Goal: Use online tool/utility: Utilize a website feature to perform a specific function

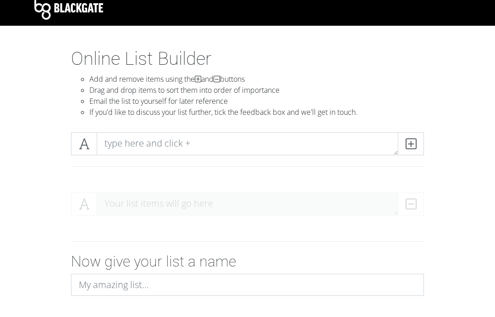
scroll to position [7, 0]
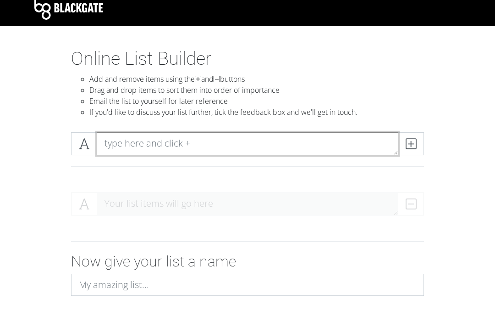
click at [237, 146] on textarea at bounding box center [248, 144] width 302 height 23
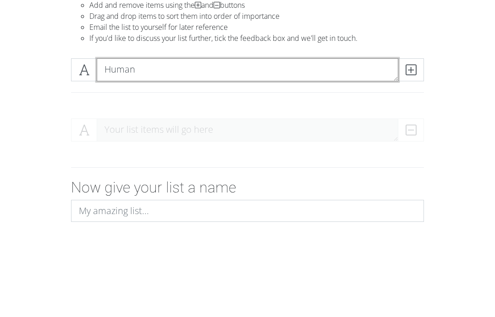
type textarea "Human"
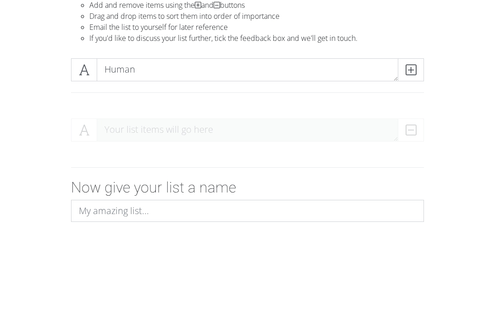
click at [408, 139] on icon at bounding box center [411, 143] width 11 height 9
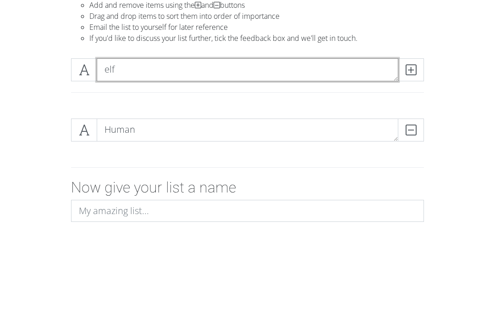
type textarea "elf"
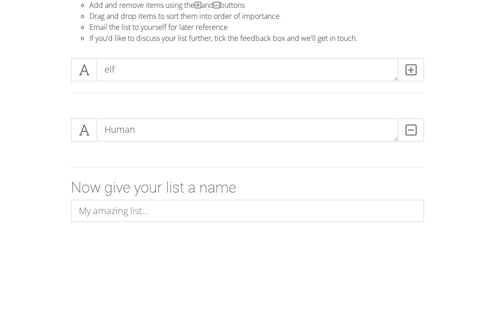
click at [408, 139] on icon at bounding box center [411, 143] width 11 height 9
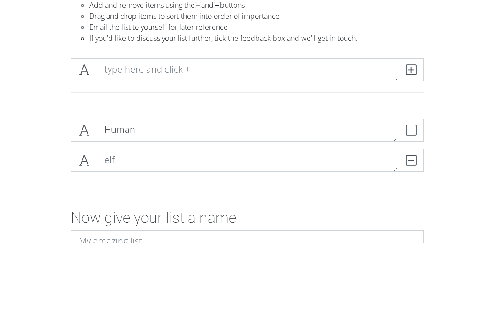
scroll to position [81, 0]
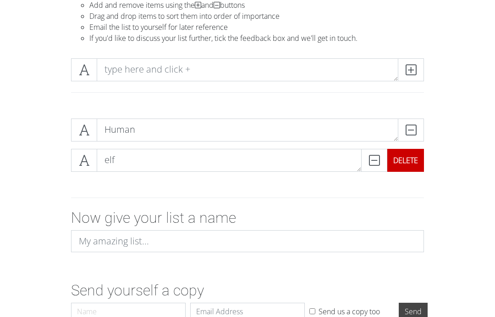
click at [408, 158] on div "DELETE" at bounding box center [406, 160] width 37 height 23
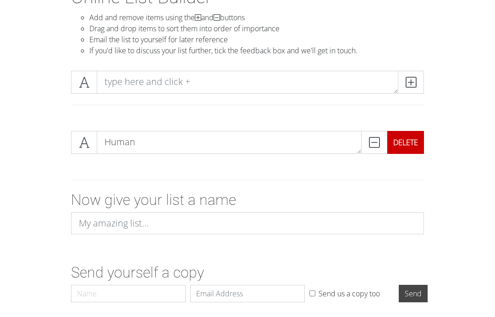
click at [408, 143] on div "DELETE" at bounding box center [406, 142] width 37 height 23
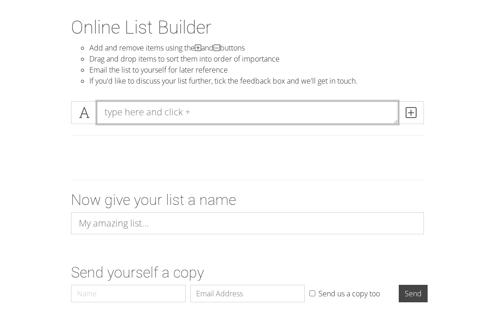
click at [184, 110] on textarea at bounding box center [248, 112] width 302 height 23
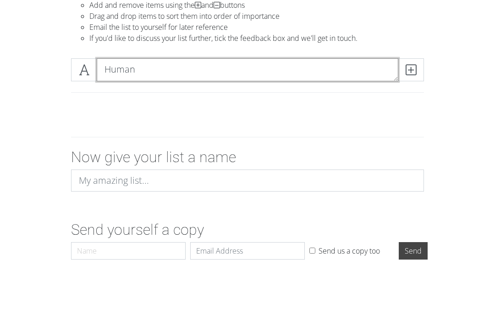
type textarea "Human"
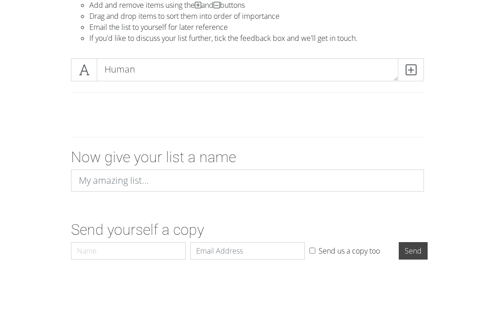
click at [414, 108] on icon at bounding box center [411, 112] width 11 height 9
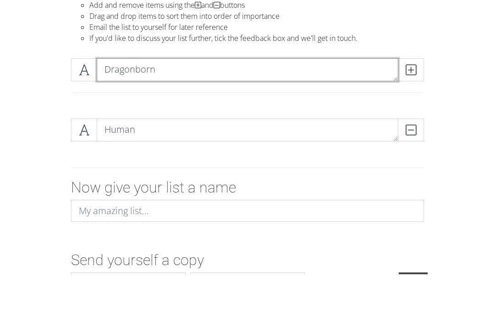
type textarea "Dragonborn"
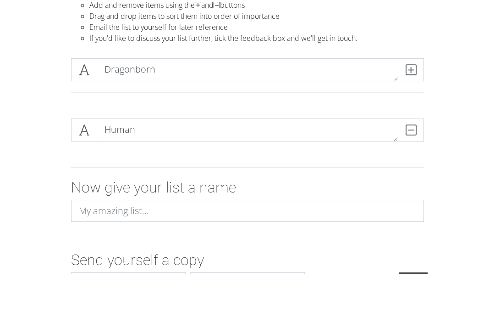
click at [412, 108] on icon at bounding box center [411, 112] width 11 height 9
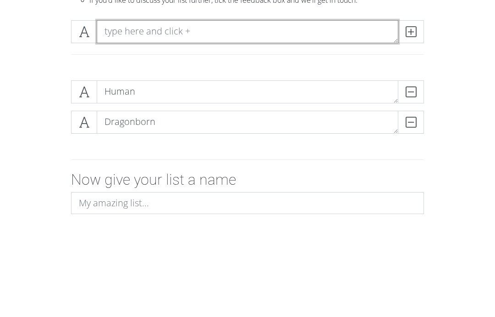
type textarea "d"
type textarea "Dwarf"
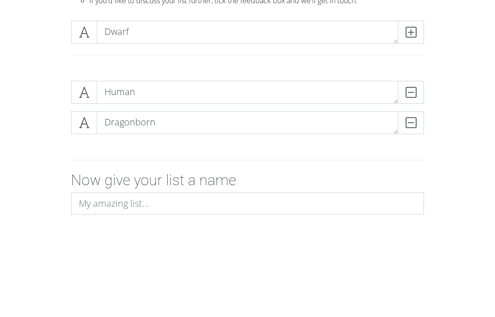
click at [409, 108] on icon at bounding box center [411, 112] width 11 height 9
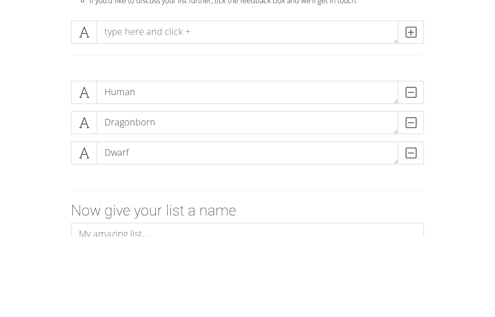
scroll to position [119, 0]
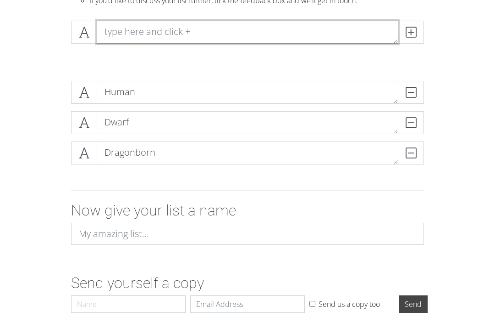
click at [369, 39] on textarea at bounding box center [248, 32] width 302 height 23
type textarea "Elf"
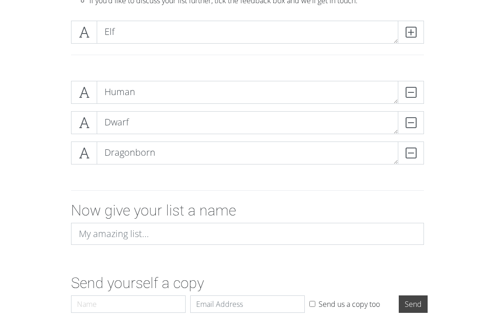
click at [407, 36] on icon at bounding box center [411, 32] width 11 height 9
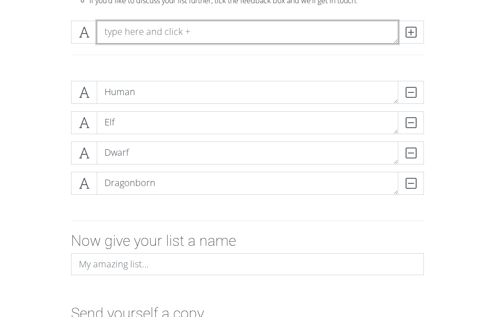
click at [188, 39] on textarea at bounding box center [248, 32] width 302 height 23
type textarea "Gnome"
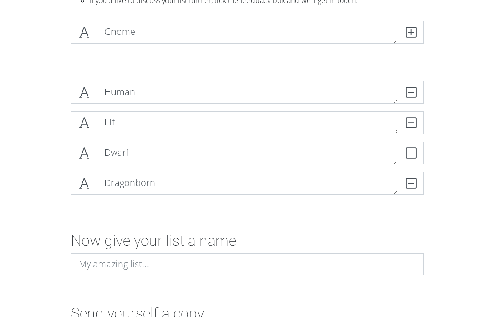
click at [454, 95] on div "Human DELETE Elf DELETE Dwarf DELETE Dragonborn DELETE" at bounding box center [248, 141] width 440 height 136
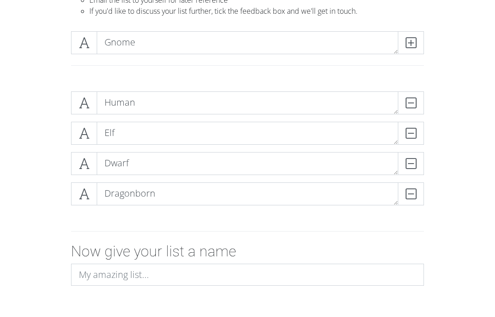
click at [414, 42] on icon at bounding box center [411, 43] width 11 height 9
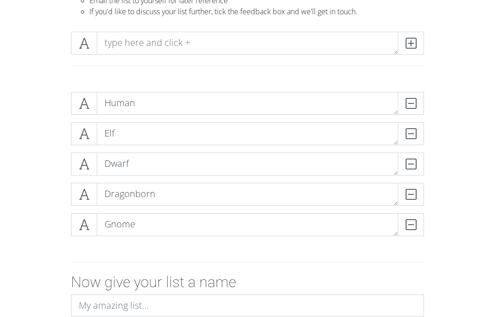
scroll to position [108, 0]
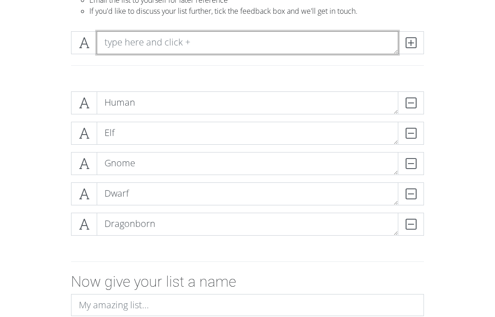
click at [295, 42] on textarea at bounding box center [248, 42] width 302 height 23
type textarea "Halfling"
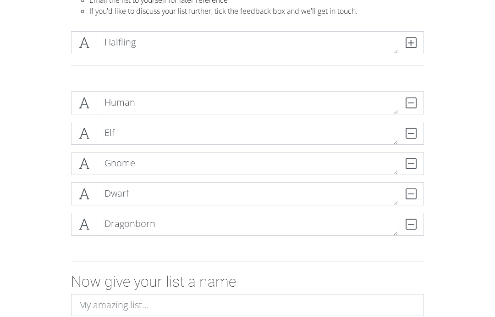
click at [412, 46] on icon at bounding box center [411, 42] width 11 height 9
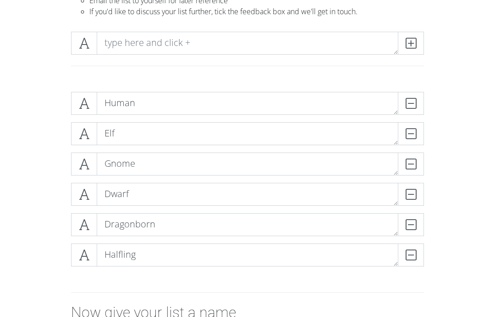
click at [453, 96] on div "Human DELETE Elf DELETE Gnome DELETE Dwarf DELETE Dragonborn DELETE Halfling DE…" at bounding box center [248, 182] width 440 height 196
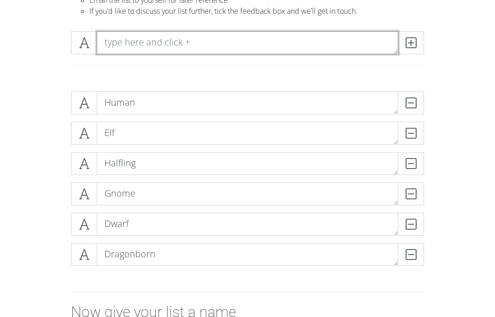
click at [330, 37] on textarea at bounding box center [248, 42] width 302 height 23
type textarea "Tiefling"
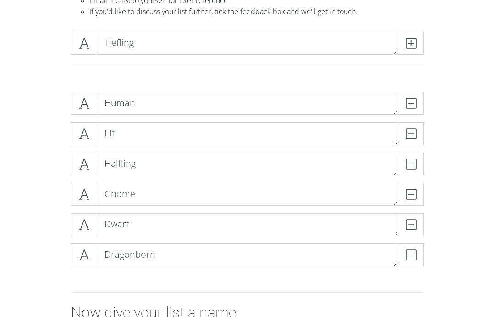
click at [417, 41] on span at bounding box center [411, 43] width 26 height 23
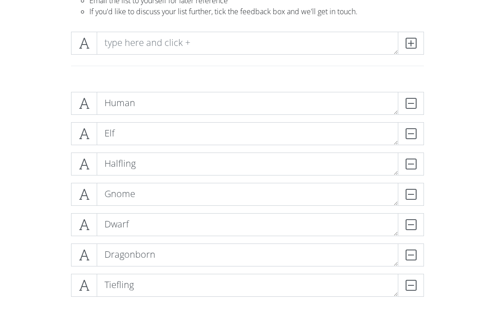
scroll to position [108, 0]
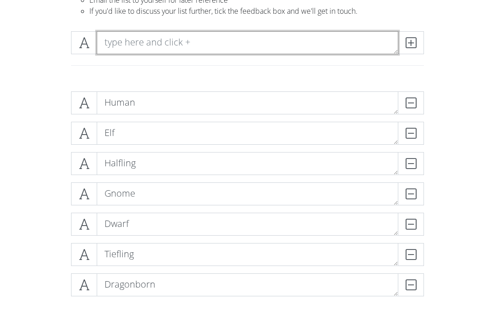
click at [200, 45] on textarea at bounding box center [248, 42] width 302 height 23
type textarea "Aarakocra"
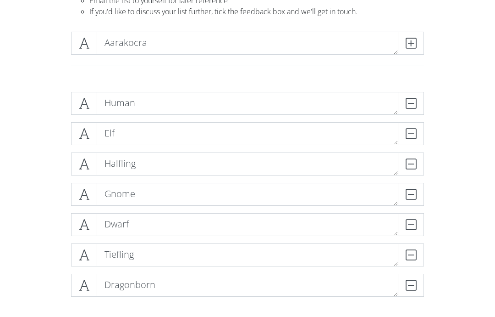
click at [423, 37] on span at bounding box center [411, 43] width 26 height 23
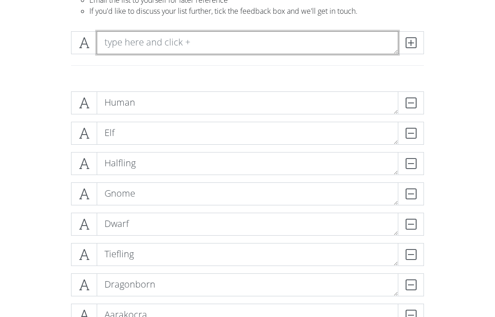
click at [178, 49] on textarea at bounding box center [248, 42] width 302 height 23
type textarea "Aasimar"
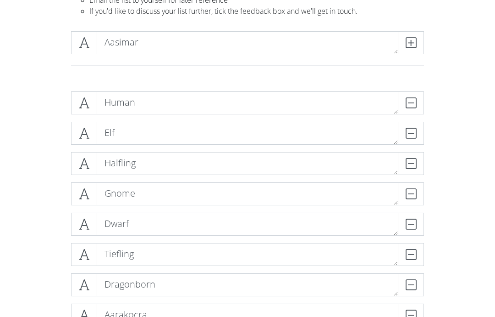
click at [417, 41] on span at bounding box center [411, 42] width 26 height 23
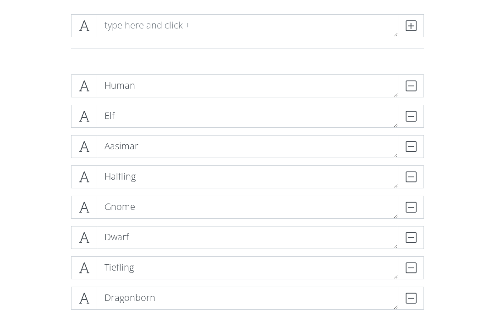
scroll to position [126, 0]
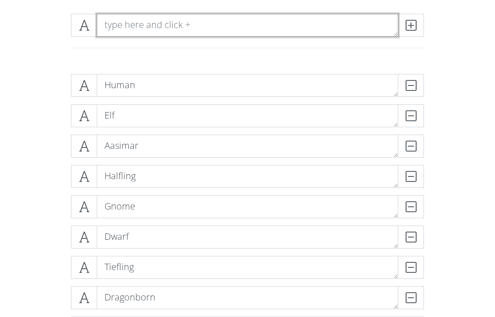
click at [322, 28] on textarea at bounding box center [248, 25] width 302 height 23
type textarea "Changelings"
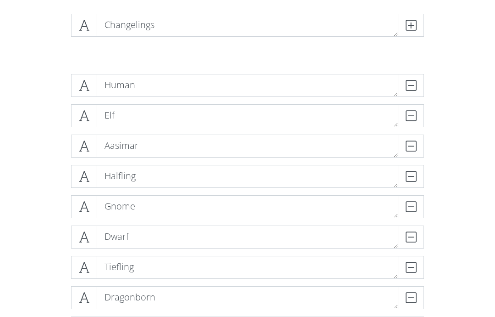
click at [413, 22] on icon at bounding box center [411, 25] width 11 height 9
click at [445, 76] on div "Human DELETE Elf DELETE Aasimar DELETE Halfling DELETE Gnome DELETE Dwarf DELET…" at bounding box center [248, 225] width 440 height 317
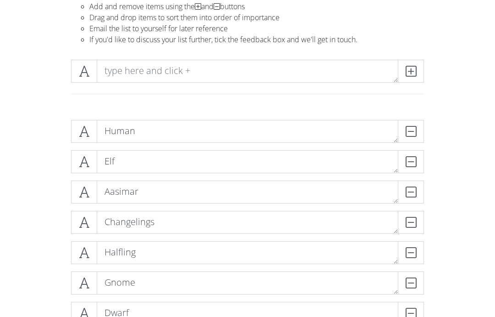
scroll to position [75, 0]
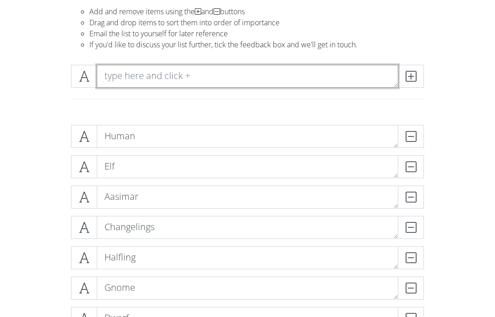
click at [226, 77] on textarea at bounding box center [248, 76] width 302 height 23
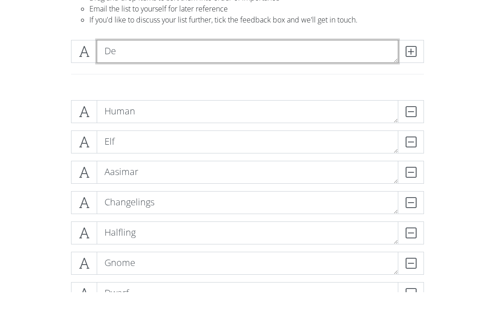
type textarea "D"
type textarea "Fairy"
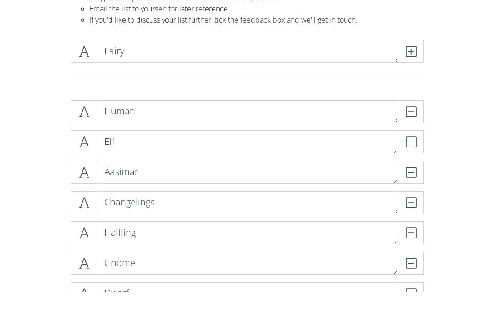
click at [414, 72] on icon at bounding box center [411, 76] width 11 height 9
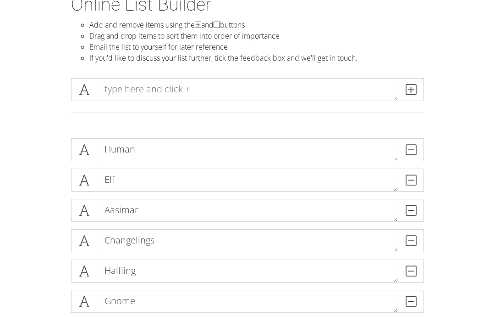
scroll to position [56, 0]
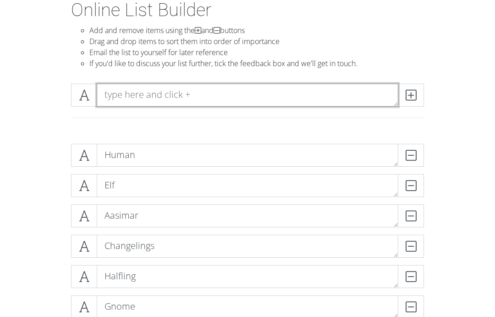
click at [301, 91] on textarea at bounding box center [248, 94] width 302 height 23
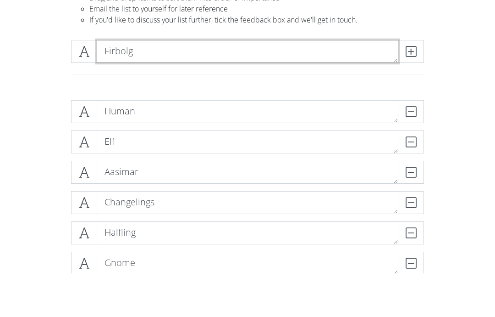
type textarea "Firbolg"
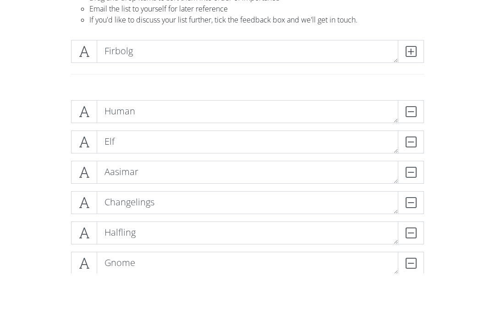
click at [411, 90] on icon at bounding box center [411, 94] width 11 height 9
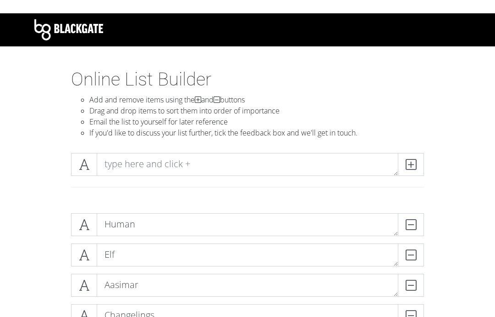
scroll to position [11, 0]
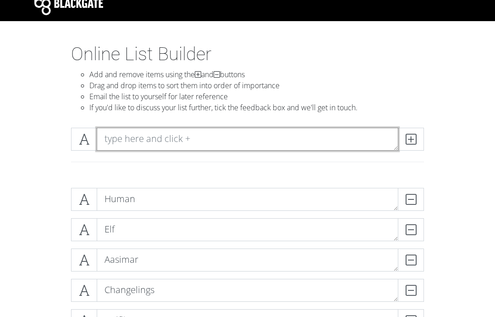
click at [353, 141] on textarea at bounding box center [248, 139] width 302 height 23
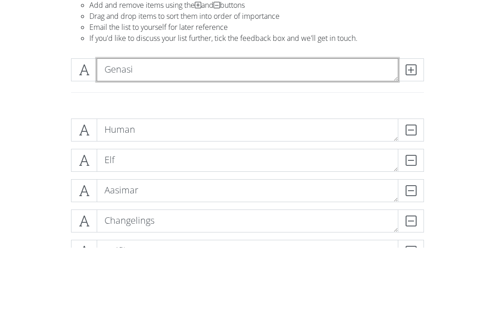
type textarea "Genasi"
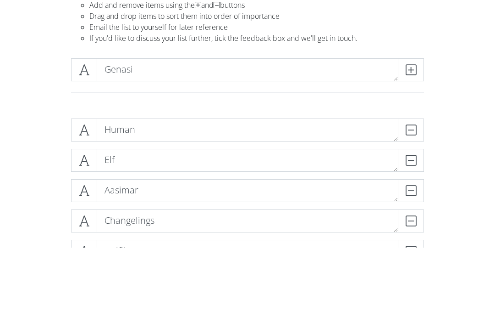
click at [414, 135] on icon at bounding box center [411, 139] width 11 height 9
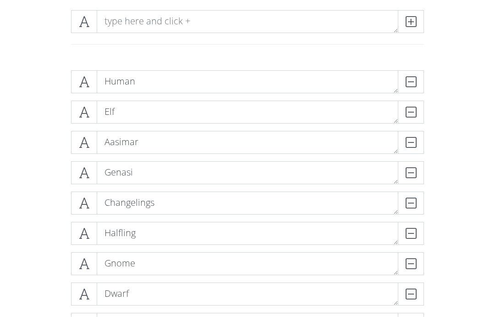
scroll to position [108, 0]
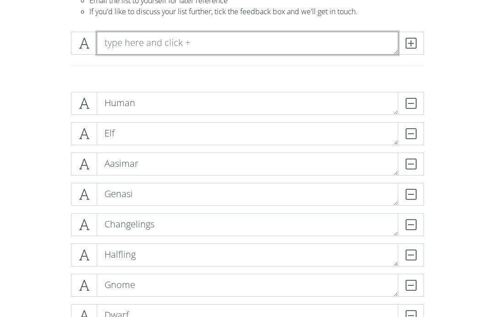
click at [250, 45] on textarea at bounding box center [248, 43] width 302 height 23
type textarea "Giff"
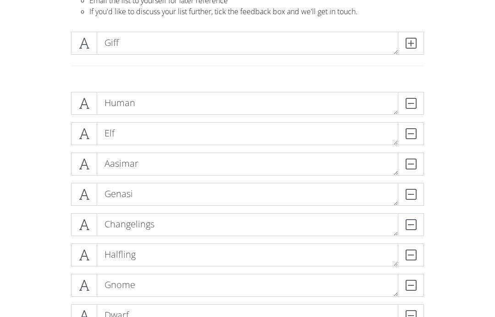
click at [412, 45] on icon at bounding box center [411, 43] width 11 height 9
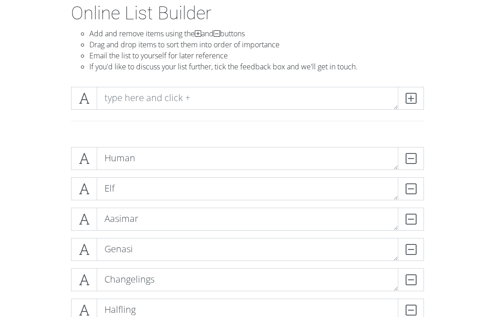
scroll to position [51, 0]
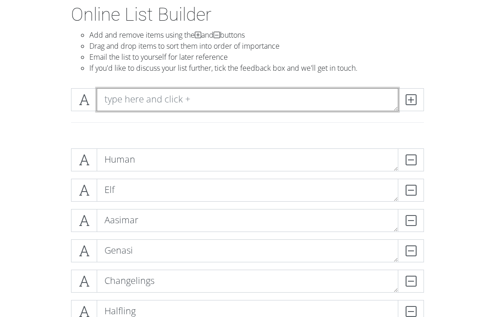
click at [178, 96] on textarea at bounding box center [248, 99] width 302 height 23
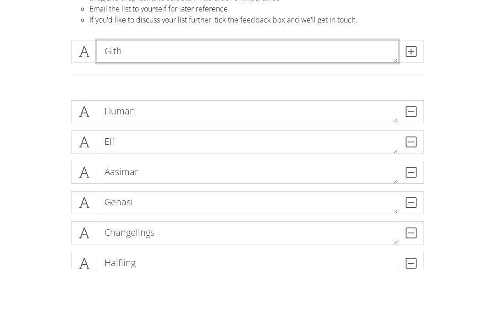
type textarea "Gith"
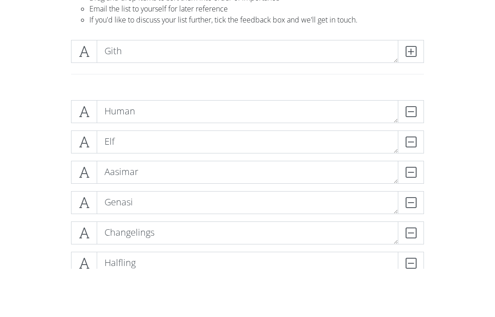
click at [413, 95] on icon at bounding box center [411, 99] width 11 height 9
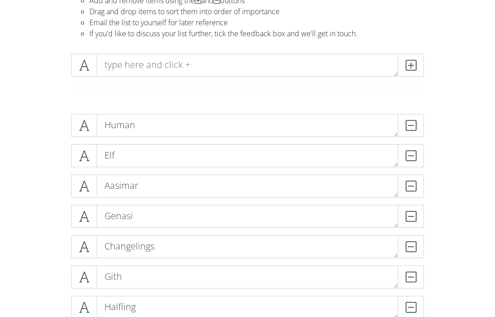
scroll to position [86, 0]
click at [93, 116] on span at bounding box center [84, 124] width 26 height 23
click at [89, 126] on icon at bounding box center [84, 124] width 11 height 9
click at [83, 129] on icon at bounding box center [84, 124] width 11 height 9
click at [90, 155] on span at bounding box center [84, 155] width 26 height 23
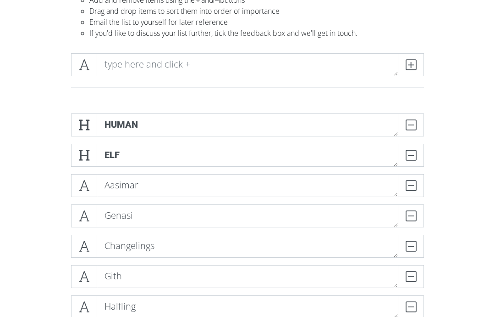
click at [92, 185] on span at bounding box center [84, 185] width 26 height 23
click at [89, 215] on icon at bounding box center [84, 215] width 11 height 9
click at [91, 242] on span at bounding box center [84, 245] width 26 height 23
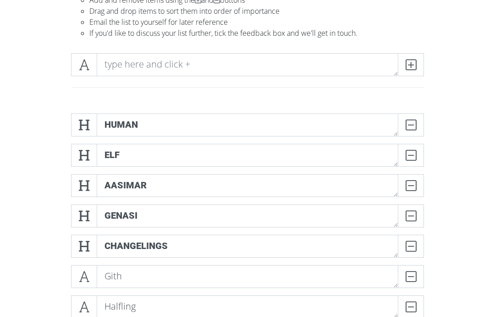
click at [91, 245] on span at bounding box center [84, 245] width 26 height 23
click at [91, 217] on span at bounding box center [84, 215] width 26 height 23
click at [91, 178] on span at bounding box center [84, 185] width 26 height 23
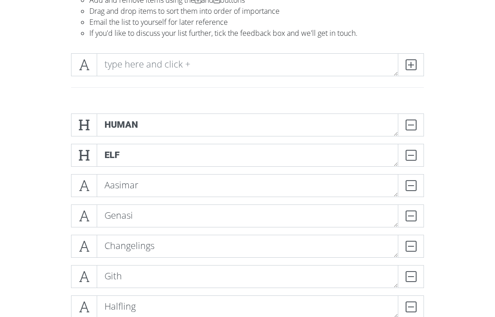
click at [91, 153] on span at bounding box center [84, 155] width 26 height 23
click at [88, 128] on icon at bounding box center [84, 124] width 11 height 9
click at [80, 62] on icon at bounding box center [84, 64] width 11 height 9
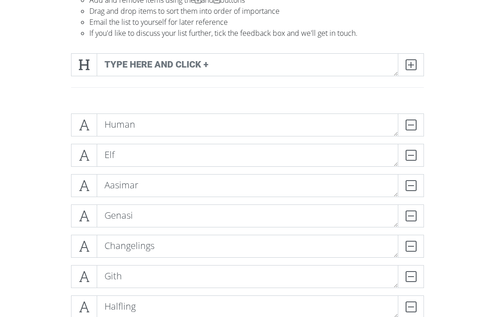
click at [89, 61] on icon at bounding box center [84, 64] width 11 height 9
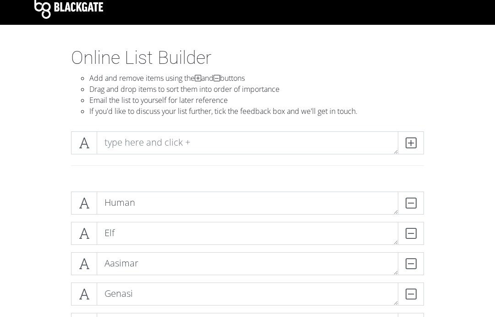
scroll to position [0, 0]
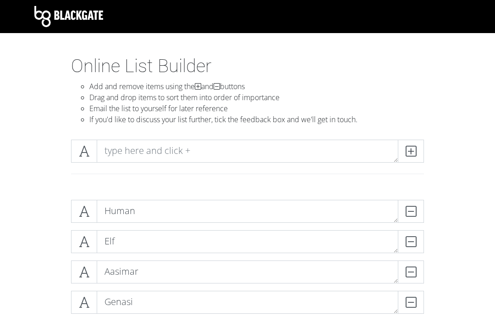
click at [92, 214] on span at bounding box center [84, 211] width 26 height 23
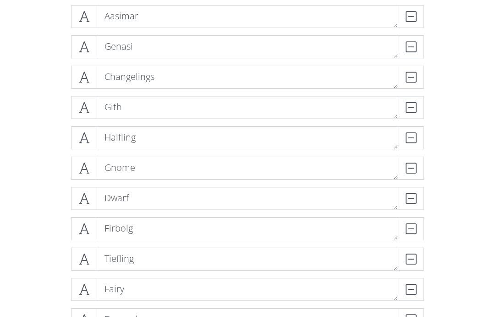
scroll to position [255, 0]
click at [84, 134] on icon at bounding box center [84, 137] width 11 height 9
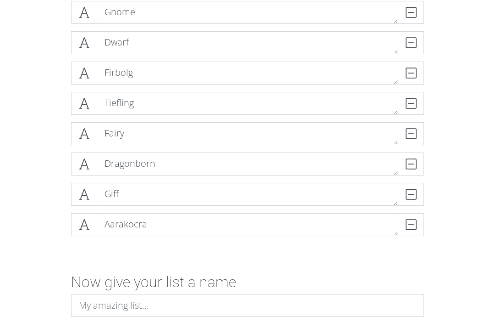
scroll to position [411, 0]
click at [88, 136] on icon at bounding box center [84, 132] width 11 height 9
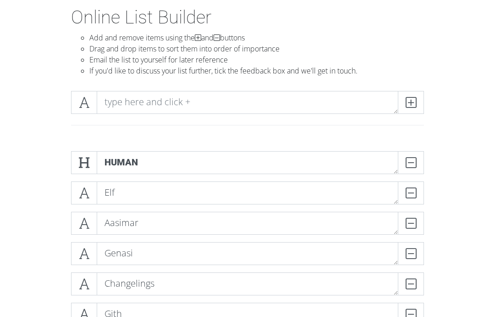
scroll to position [35, 0]
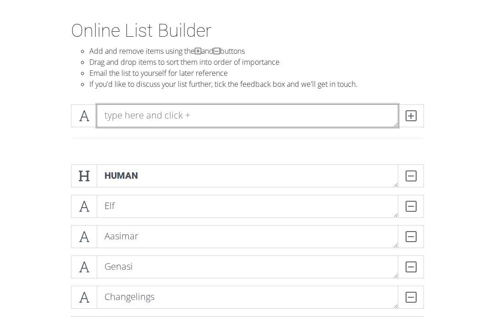
click at [147, 116] on textarea at bounding box center [248, 115] width 302 height 23
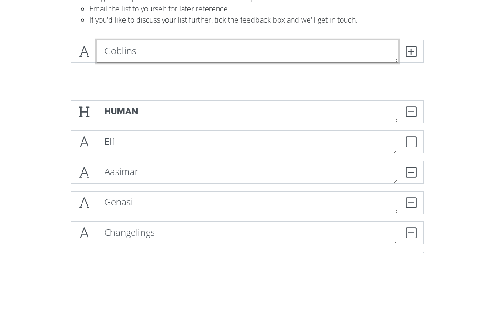
type textarea "Goblins"
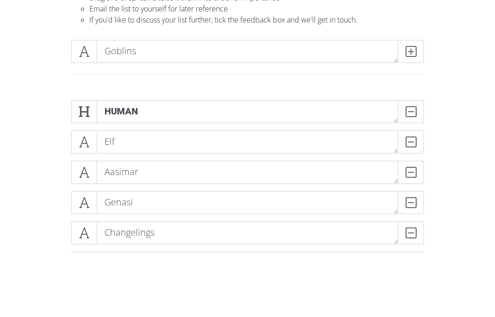
click at [412, 111] on icon at bounding box center [411, 115] width 11 height 9
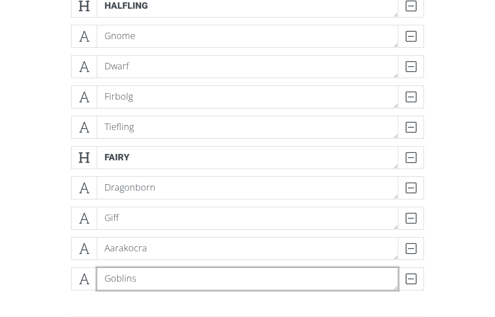
click at [214, 289] on textarea "Goblins" at bounding box center [248, 278] width 302 height 23
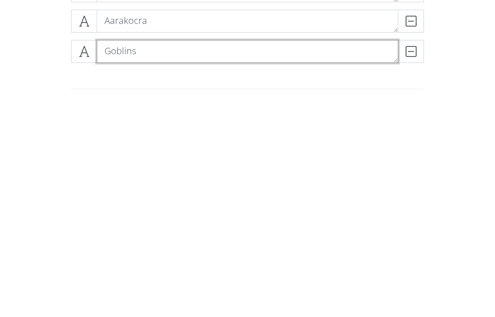
type textarea "Goblins"
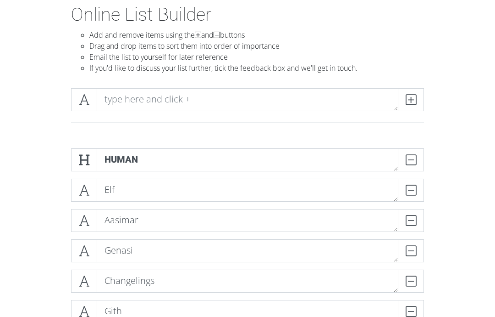
scroll to position [51, 0]
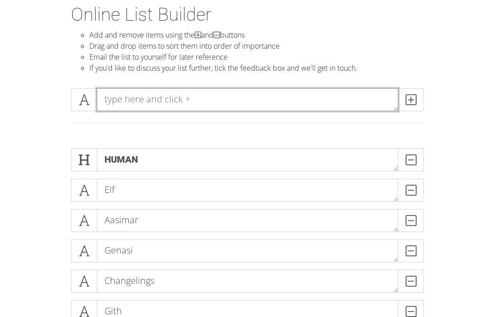
click at [150, 96] on textarea at bounding box center [248, 100] width 302 height 23
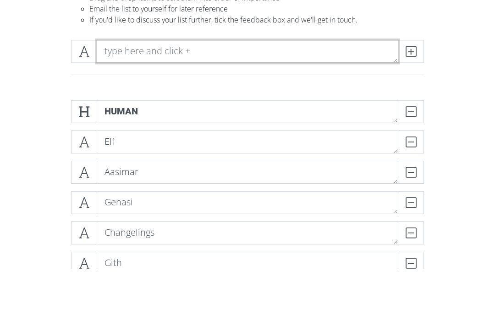
type textarea "B"
type textarea "Goliath"
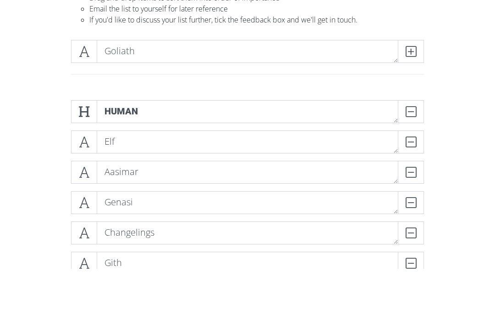
click at [417, 89] on span at bounding box center [411, 100] width 26 height 23
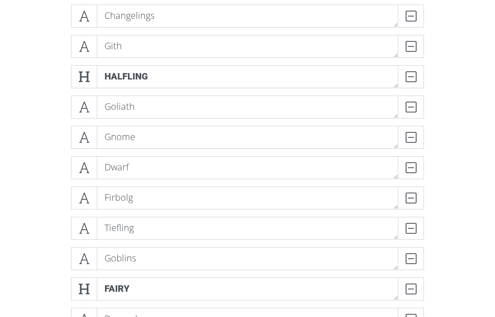
scroll to position [314, 0]
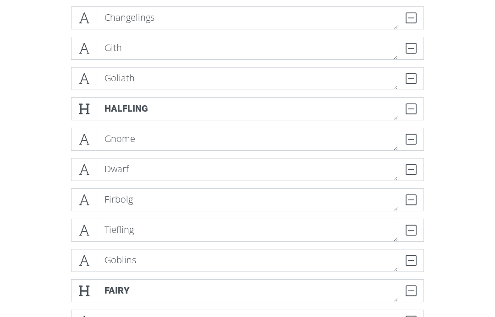
click at [75, 85] on span at bounding box center [84, 78] width 26 height 23
click at [90, 111] on span at bounding box center [84, 108] width 26 height 23
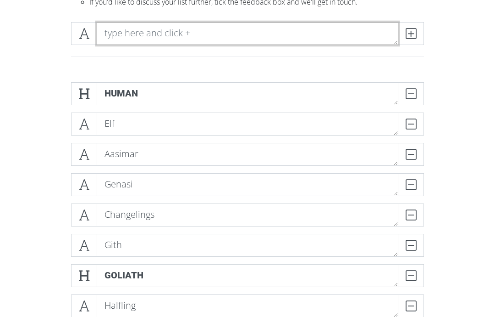
click at [120, 33] on textarea at bounding box center [248, 33] width 302 height 23
type textarea "Grung"
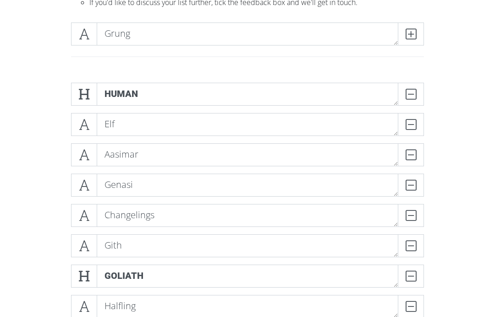
click at [416, 36] on icon at bounding box center [411, 33] width 11 height 9
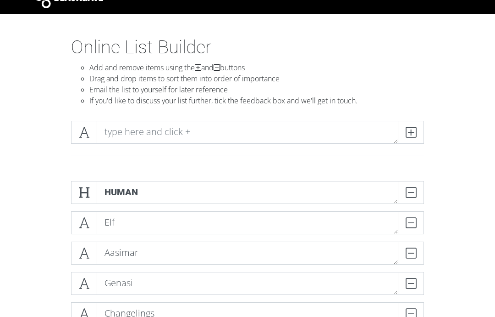
scroll to position [0, 0]
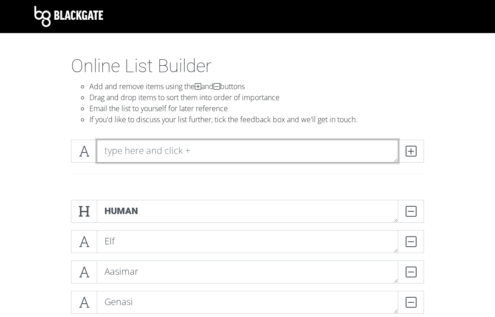
click at [279, 148] on textarea at bounding box center [248, 150] width 302 height 23
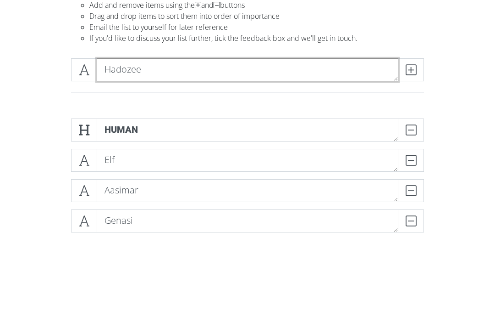
type textarea "Hadozee"
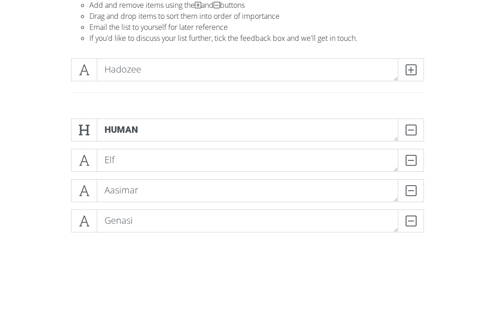
click at [419, 139] on span at bounding box center [411, 150] width 26 height 23
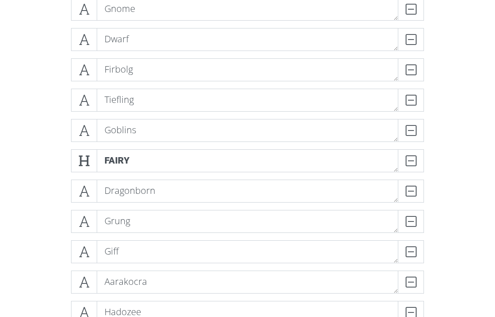
scroll to position [444, 0]
click at [94, 188] on span at bounding box center [84, 190] width 26 height 23
click at [92, 151] on span at bounding box center [84, 160] width 26 height 23
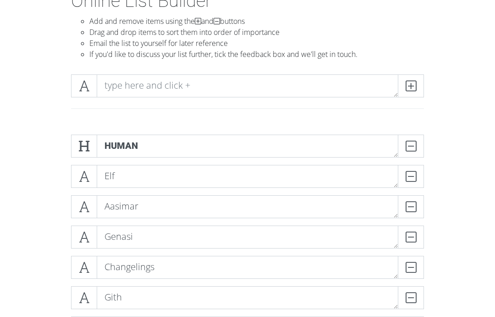
scroll to position [59, 0]
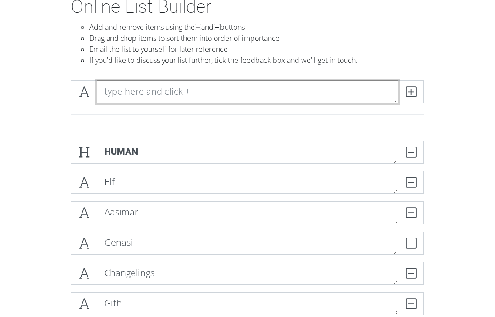
click at [305, 91] on textarea at bounding box center [248, 91] width 302 height 23
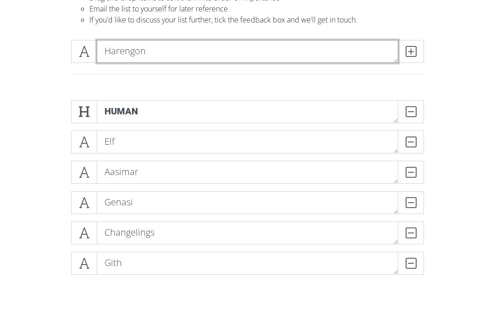
type textarea "Harengon"
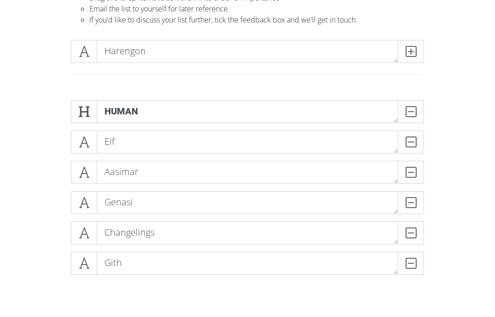
click at [411, 87] on icon at bounding box center [411, 91] width 11 height 9
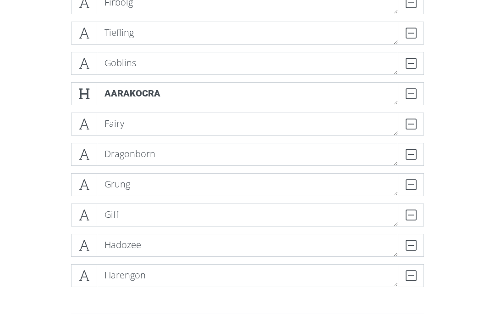
scroll to position [511, 0]
click at [82, 96] on icon at bounding box center [84, 93] width 11 height 9
click at [91, 250] on span at bounding box center [84, 245] width 26 height 23
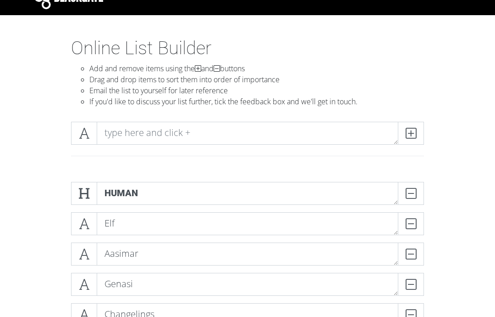
scroll to position [4, 0]
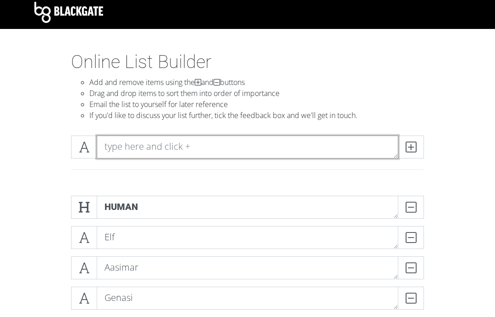
click at [350, 151] on textarea at bounding box center [248, 146] width 302 height 23
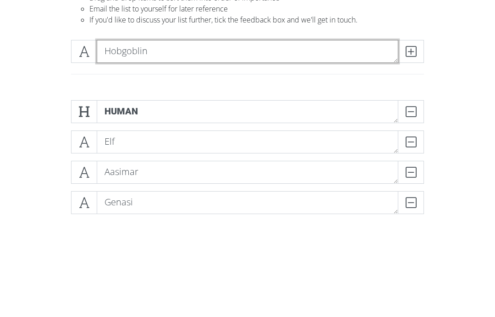
type textarea "Hobgoblin"
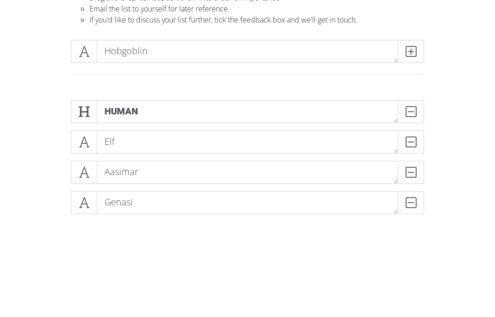
click at [416, 142] on icon at bounding box center [411, 146] width 11 height 9
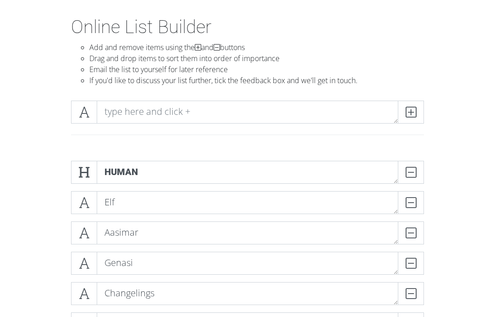
scroll to position [0, 0]
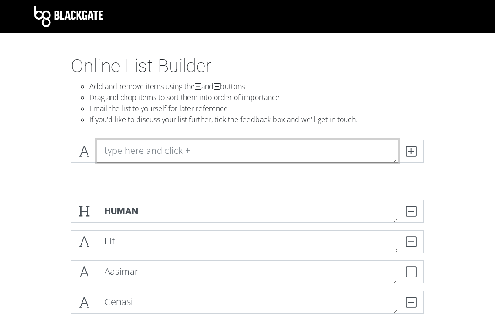
click at [366, 150] on textarea at bounding box center [248, 150] width 302 height 23
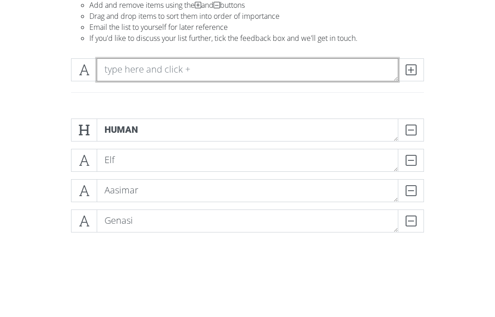
type textarea "J"
type textarea "Kalashtar"
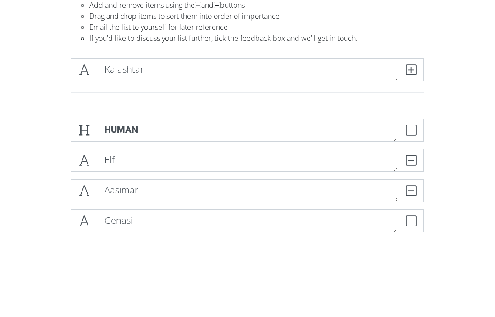
click at [412, 146] on icon at bounding box center [411, 150] width 11 height 9
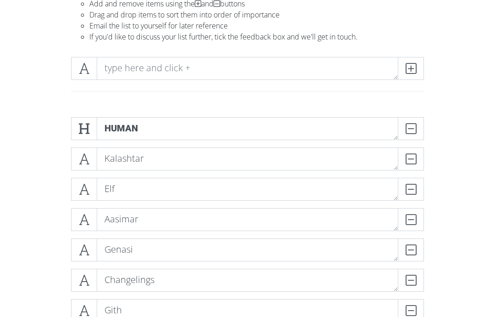
scroll to position [81, 0]
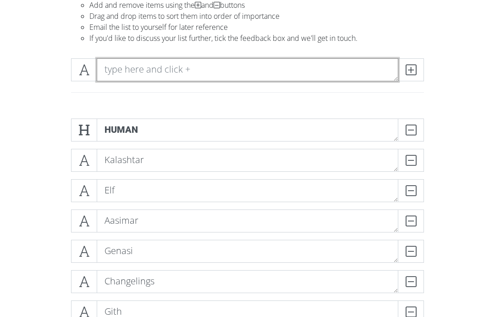
click at [140, 72] on textarea at bounding box center [248, 69] width 302 height 23
type textarea "Kenku"
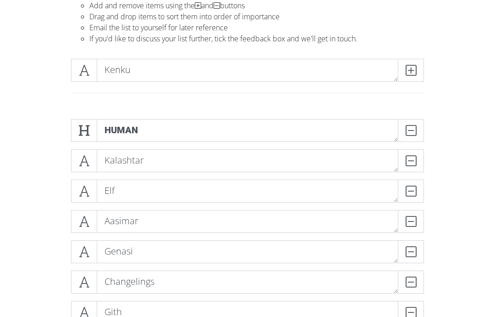
click at [412, 71] on icon at bounding box center [411, 70] width 11 height 9
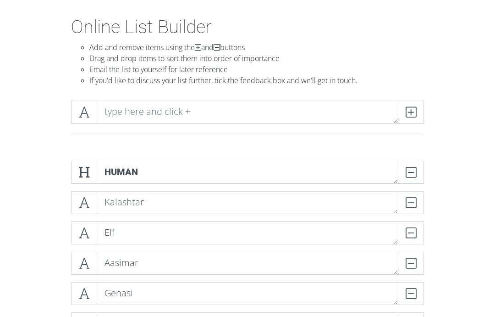
scroll to position [37, 0]
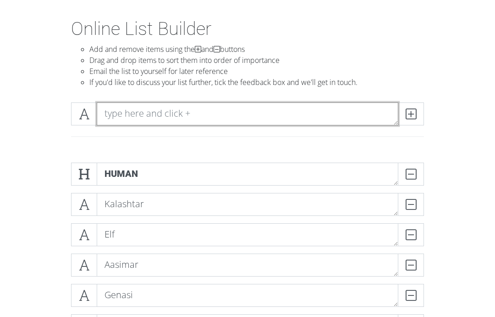
click at [320, 113] on textarea at bounding box center [248, 113] width 302 height 23
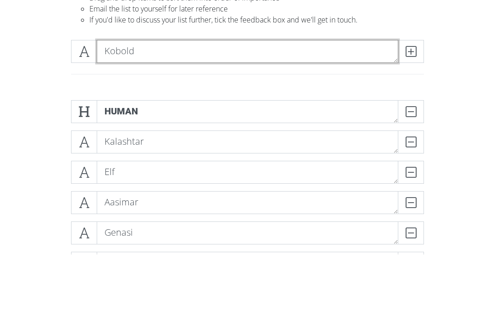
type textarea "Kobold"
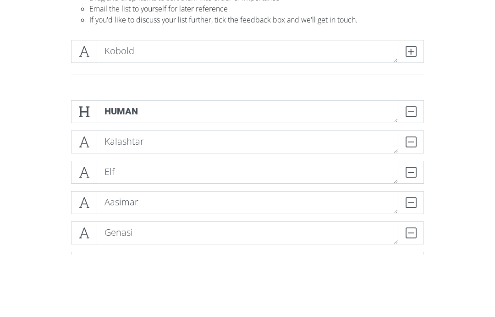
click at [423, 102] on span at bounding box center [411, 113] width 26 height 23
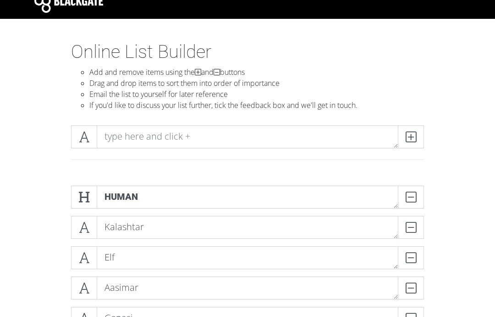
scroll to position [0, 0]
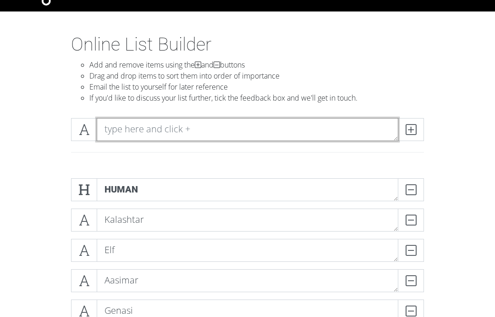
click at [330, 121] on textarea at bounding box center [248, 129] width 302 height 23
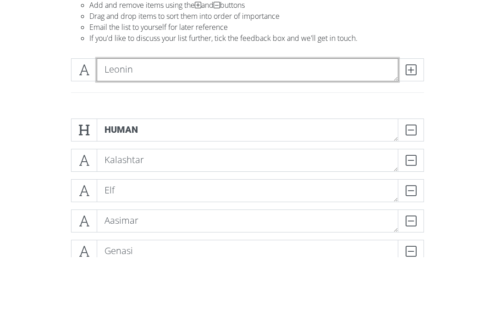
type textarea "Leonin"
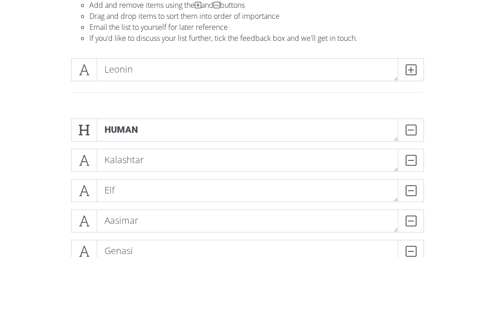
click at [417, 118] on span at bounding box center [411, 129] width 26 height 23
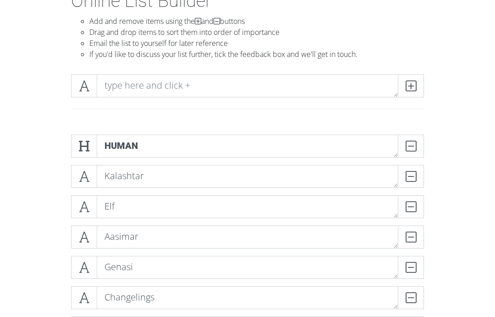
scroll to position [0, 0]
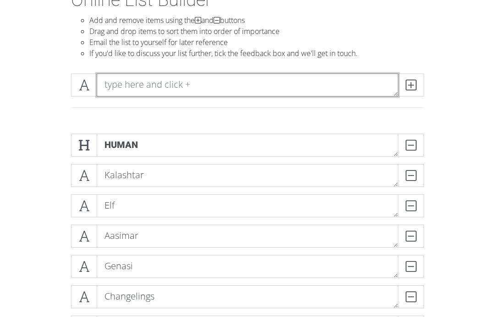
click at [217, 88] on textarea at bounding box center [248, 85] width 302 height 23
type textarea "Lizardfolk"
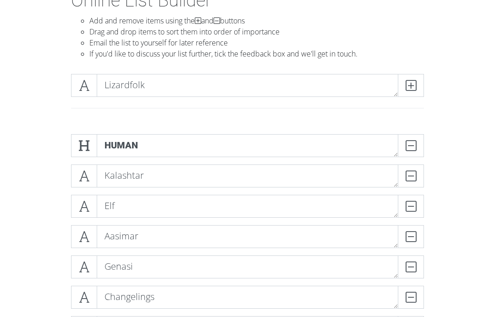
click at [412, 85] on icon at bounding box center [411, 85] width 11 height 9
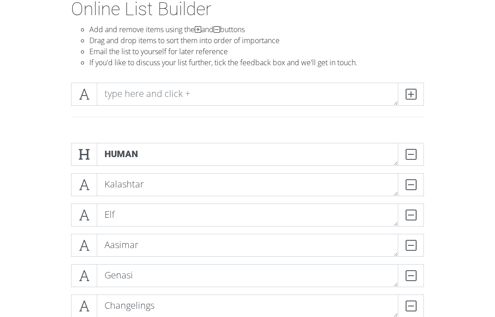
scroll to position [56, 0]
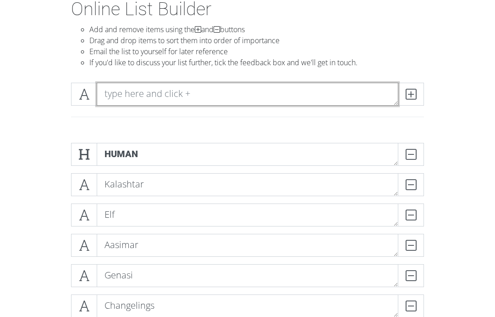
click at [193, 104] on textarea at bounding box center [248, 94] width 302 height 23
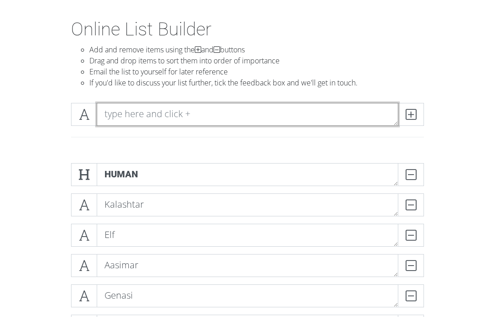
scroll to position [0, 0]
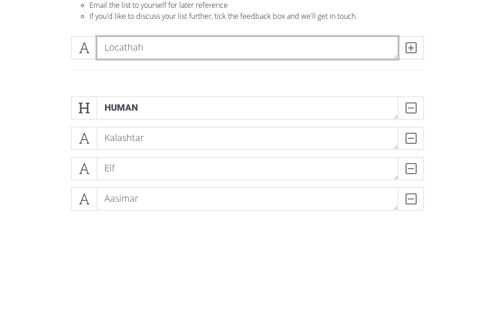
type textarea "Locathah"
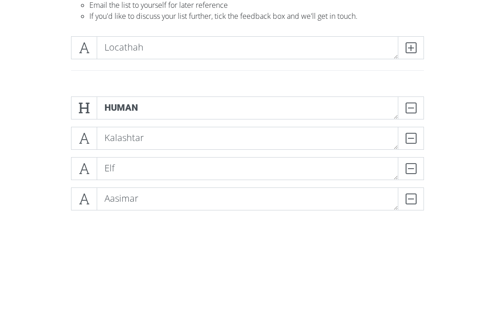
click at [415, 146] on icon at bounding box center [411, 150] width 11 height 9
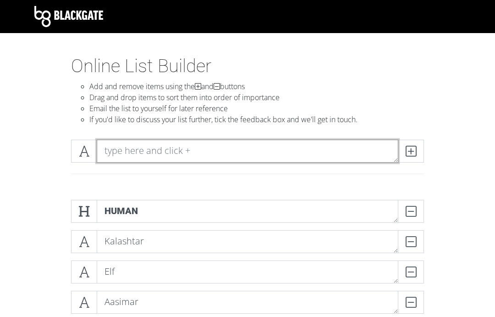
click at [164, 154] on textarea at bounding box center [248, 150] width 302 height 23
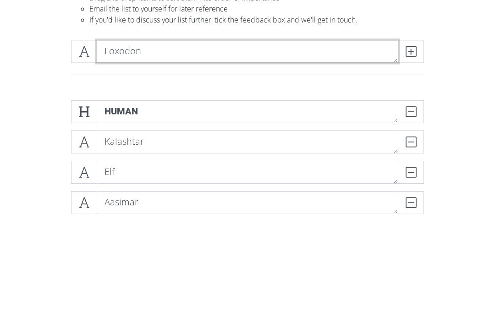
type textarea "Loxodon"
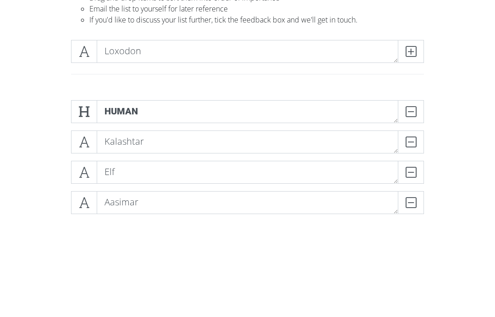
click at [416, 146] on icon at bounding box center [411, 150] width 11 height 9
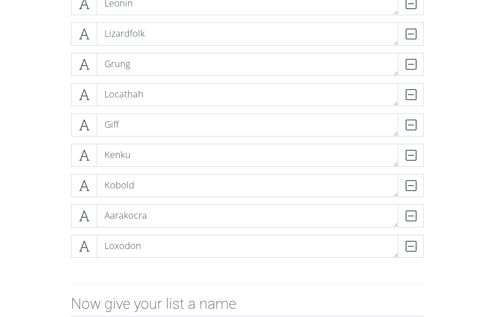
scroll to position [783, 0]
